Goal: Task Accomplishment & Management: Manage account settings

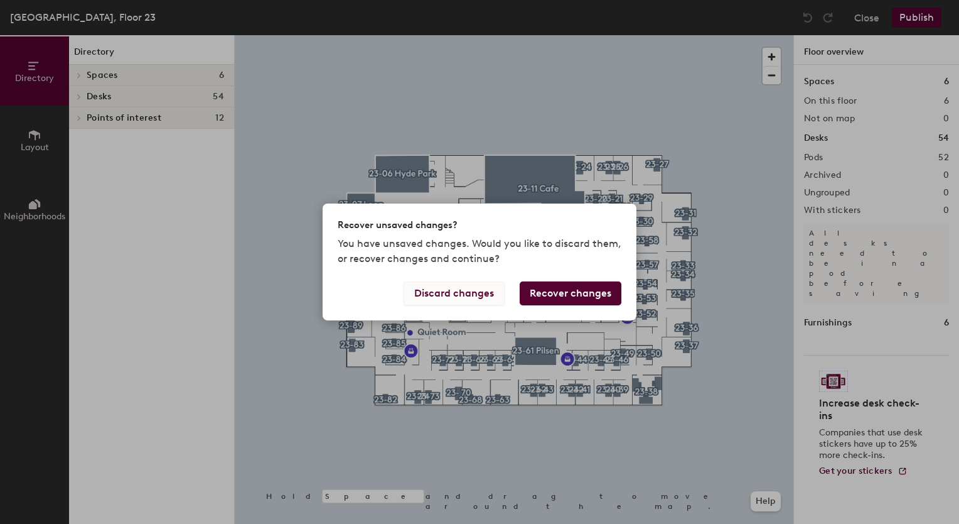
click at [490, 294] on button "Discard changes" at bounding box center [454, 293] width 101 height 24
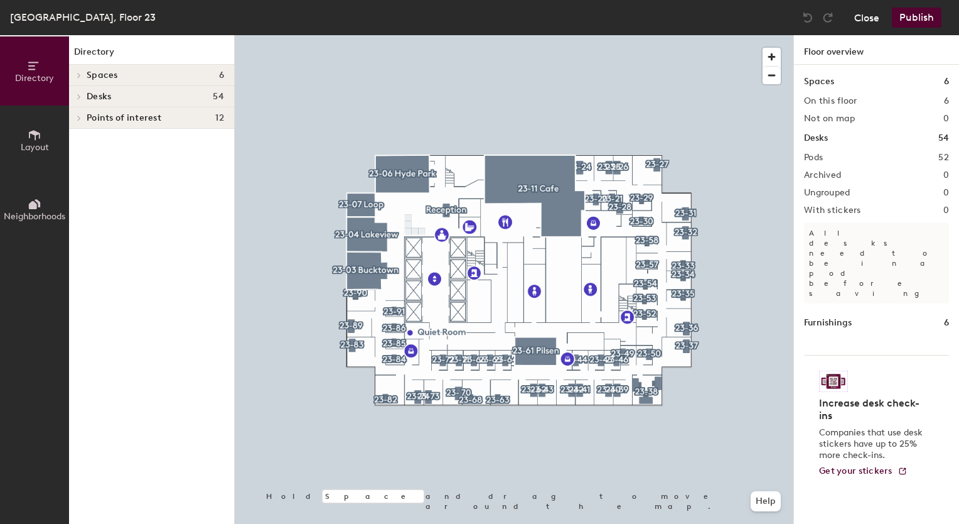
click at [864, 13] on button "Close" at bounding box center [867, 18] width 25 height 20
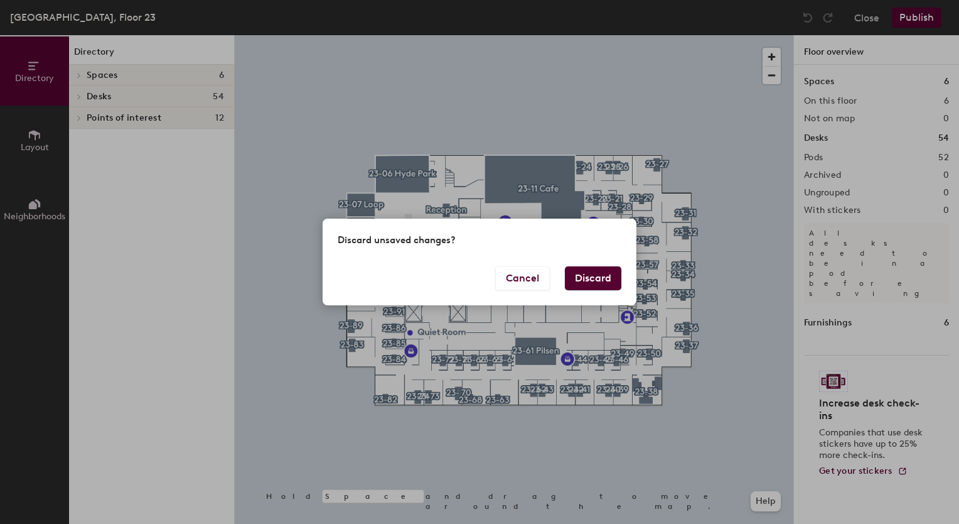
click at [599, 275] on button "Discard" at bounding box center [593, 278] width 57 height 24
